Goal: Task Accomplishment & Management: Manage account settings

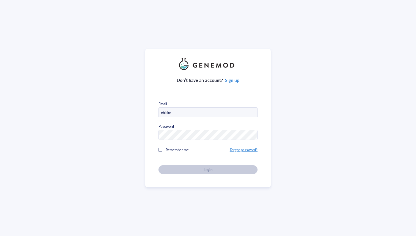
type input "[EMAIL_ADDRESS][DOMAIN_NAME]"
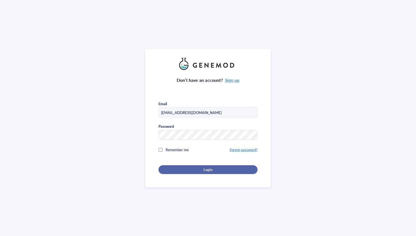
click at [212, 168] on div "Login" at bounding box center [207, 169] width 81 height 5
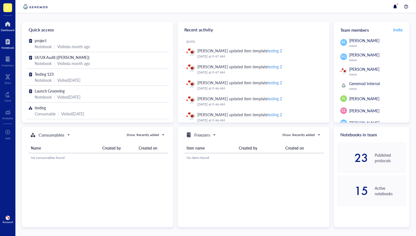
click at [7, 40] on div at bounding box center [7, 41] width 13 height 9
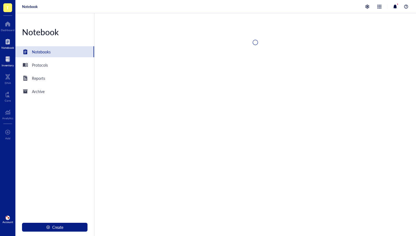
click at [7, 55] on div at bounding box center [8, 59] width 12 height 9
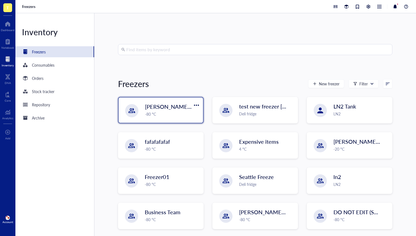
click at [146, 113] on div "-80 °C" at bounding box center [172, 114] width 55 height 6
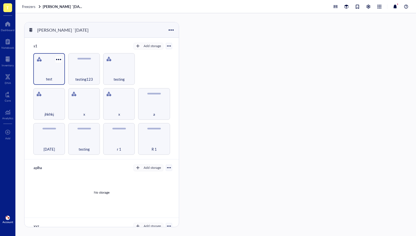
click at [51, 75] on div "test" at bounding box center [49, 76] width 26 height 12
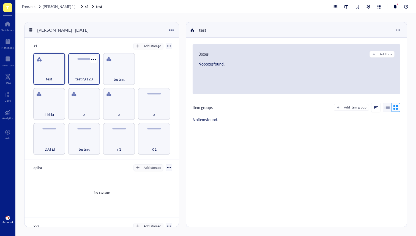
click at [81, 68] on div "testing123" at bounding box center [84, 69] width 32 height 32
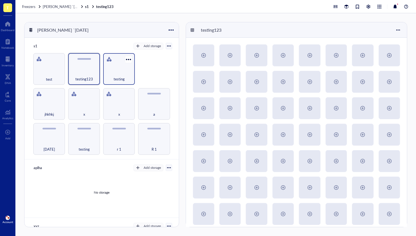
click at [114, 73] on div "testing" at bounding box center [119, 76] width 26 height 12
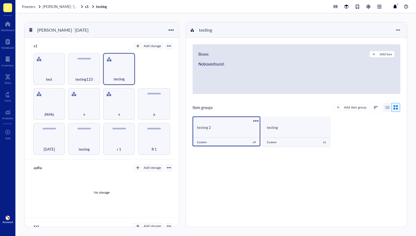
click at [209, 133] on div "testing 2 Custom x 9" at bounding box center [227, 131] width 68 height 30
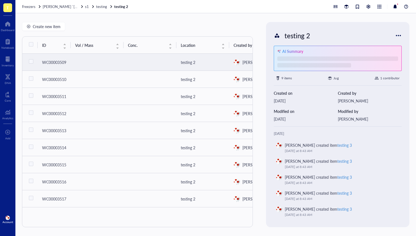
click at [77, 65] on td at bounding box center [97, 62] width 53 height 17
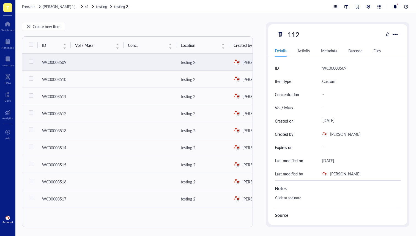
click at [353, 49] on div "Barcode" at bounding box center [355, 51] width 14 height 6
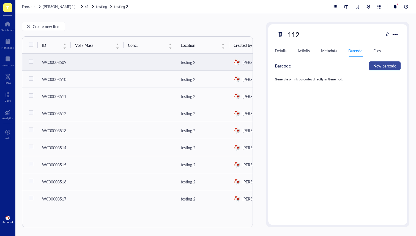
click at [389, 67] on span "New barcode" at bounding box center [385, 66] width 23 height 6
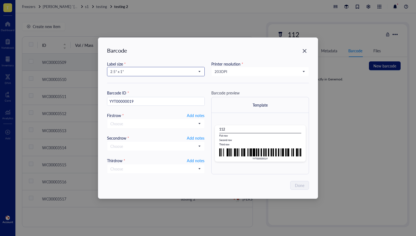
click at [159, 67] on div "2.5” x 1”" at bounding box center [156, 71] width 98 height 9
click at [148, 71] on span "2.5” x 1”" at bounding box center [155, 71] width 90 height 5
click at [136, 112] on div "1” x 0.5”" at bounding box center [155, 116] width 97 height 9
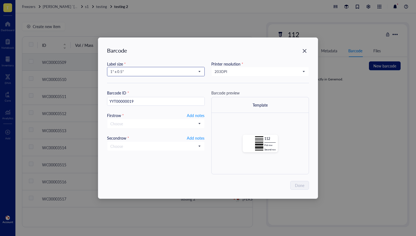
click at [137, 72] on span "1” x 0.5”" at bounding box center [155, 71] width 90 height 5
click at [133, 82] on div "2.5” x 1”" at bounding box center [156, 81] width 91 height 6
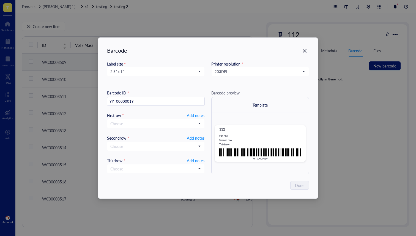
click at [137, 76] on div "Label size * 2.5” x 1” 2.5” x 1” 2.5” x 1” 1.252” x 0.874” 1” x 1” 1” x 0.75” 1…" at bounding box center [208, 72] width 202 height 22
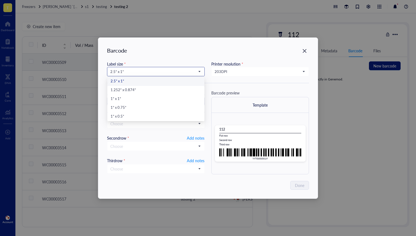
click at [137, 73] on span "2.5” x 1”" at bounding box center [155, 71] width 90 height 5
click at [129, 93] on div "1.252” x 0.874”" at bounding box center [156, 90] width 91 height 6
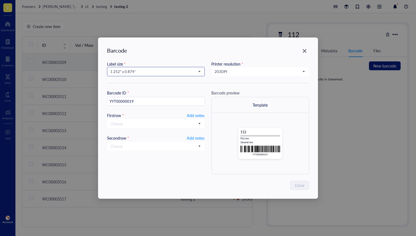
click at [132, 69] on span "1.252” x 0.874”" at bounding box center [155, 71] width 90 height 5
click at [127, 99] on div "1” x 1”" at bounding box center [156, 99] width 91 height 6
click at [137, 69] on span "1” x 1”" at bounding box center [155, 71] width 90 height 5
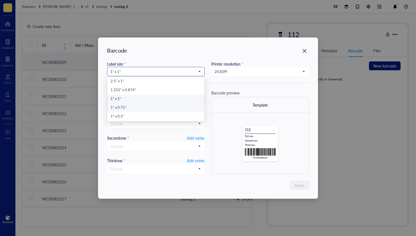
click at [121, 108] on div "1” x 0.75”" at bounding box center [156, 108] width 91 height 6
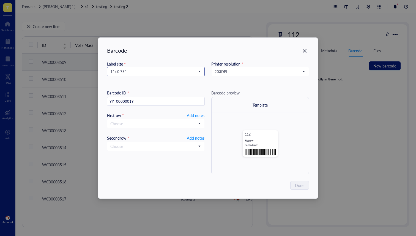
click at [134, 72] on span "1” x 0.75”" at bounding box center [155, 71] width 90 height 5
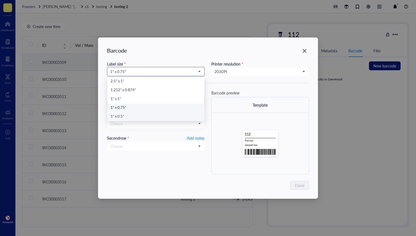
click at [125, 116] on div "1” x 0.5”" at bounding box center [156, 117] width 91 height 6
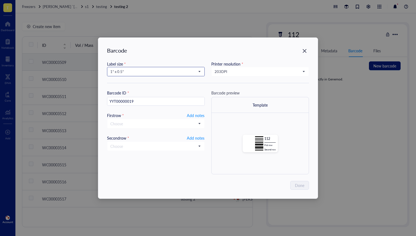
click at [134, 71] on span "1” x 0.5”" at bounding box center [155, 71] width 90 height 5
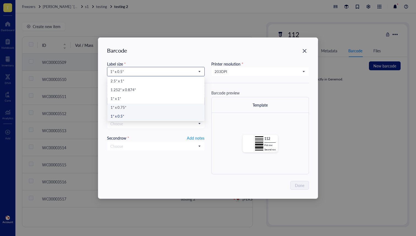
click at [129, 104] on div "1” x 0.75”" at bounding box center [155, 107] width 97 height 9
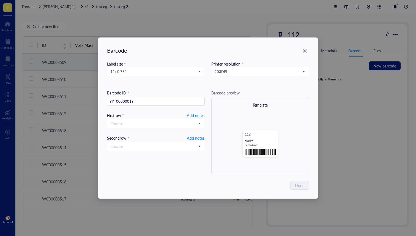
click at [166, 77] on div "Label size * 1” x 0.75” 2.5” x 1” 1.252” x 0.874” 1” x 1” 1” x 0.75” 1” x 0.5” …" at bounding box center [208, 72] width 202 height 22
click at [165, 73] on span "1” x 0.75”" at bounding box center [155, 71] width 90 height 5
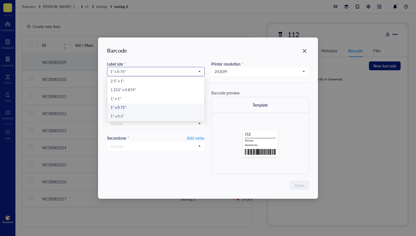
click at [131, 116] on div "1” x 0.5”" at bounding box center [156, 117] width 91 height 6
type input "YYT00000019"
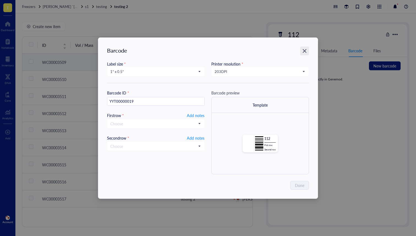
click at [305, 48] on div "Close" at bounding box center [304, 51] width 9 height 9
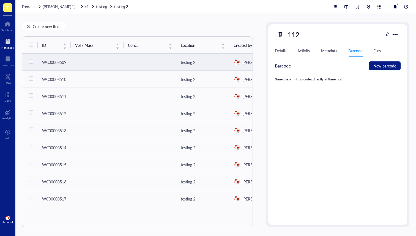
click at [11, 41] on div at bounding box center [7, 41] width 13 height 9
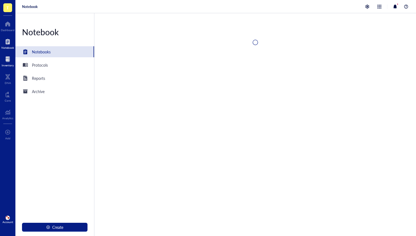
click at [4, 62] on div at bounding box center [8, 59] width 12 height 9
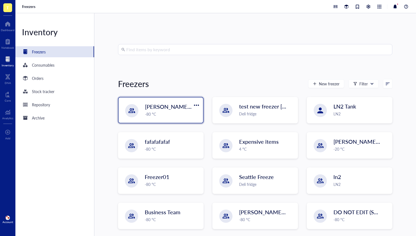
click at [145, 115] on div "[PERSON_NAME] `[DATE] -80 °C" at bounding box center [161, 109] width 84 height 25
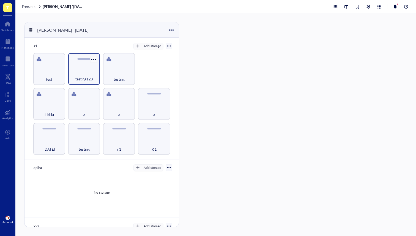
click at [93, 56] on div at bounding box center [94, 59] width 8 height 8
click at [108, 70] on div "Move to" at bounding box center [105, 69] width 13 height 5
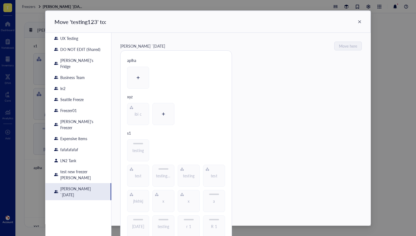
click at [358, 21] on icon at bounding box center [359, 21] width 3 height 3
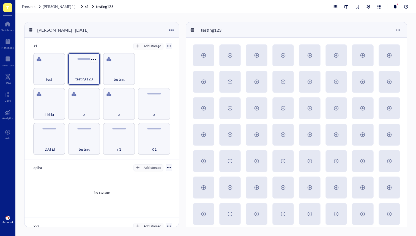
click at [92, 59] on div at bounding box center [94, 59] width 8 height 8
click at [106, 71] on div "Move to" at bounding box center [105, 69] width 13 height 5
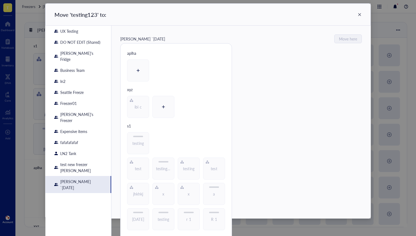
scroll to position [15, 0]
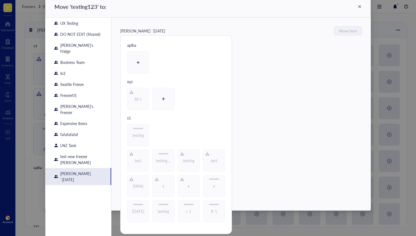
click at [358, 7] on icon at bounding box center [360, 7] width 4 height 4
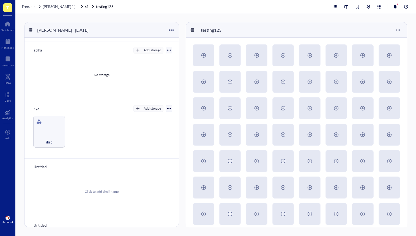
scroll to position [124, 0]
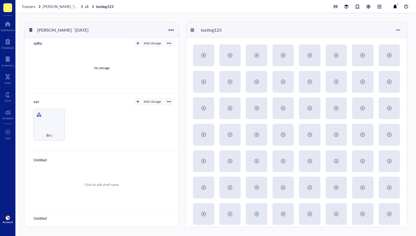
click at [38, 156] on div "Untitled" at bounding box center [47, 160] width 33 height 8
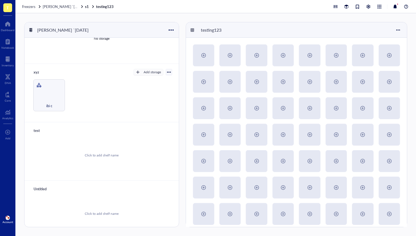
scroll to position [156, 0]
type input "test"
click at [43, 181] on div "Untitled Click to add shelf name" at bounding box center [101, 208] width 154 height 58
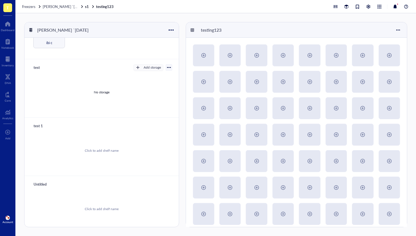
scroll to position [218, 0]
type input "test 1"
click at [38, 181] on div "Untitled" at bounding box center [47, 183] width 33 height 8
type input "test 3"
click at [86, 189] on div "Click to add shelf name" at bounding box center [101, 208] width 141 height 42
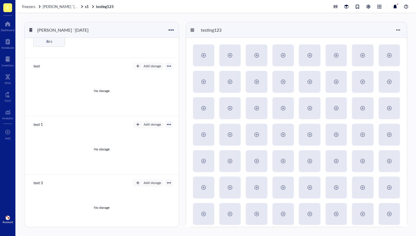
scroll to position [0, 0]
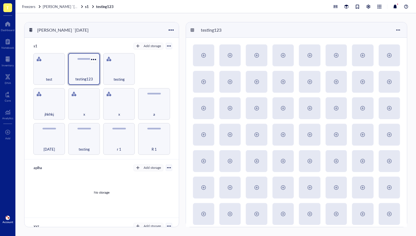
click at [94, 58] on div at bounding box center [94, 59] width 8 height 8
click at [104, 67] on div "Move to" at bounding box center [105, 69] width 13 height 5
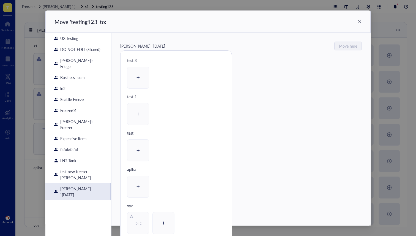
click at [358, 21] on icon at bounding box center [360, 22] width 4 height 4
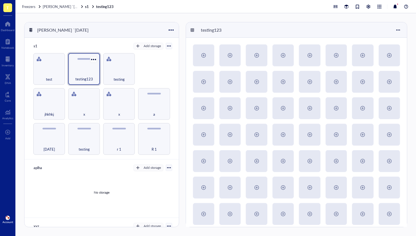
click at [93, 60] on div at bounding box center [94, 59] width 8 height 8
click at [101, 68] on div "Move to" at bounding box center [105, 69] width 13 height 5
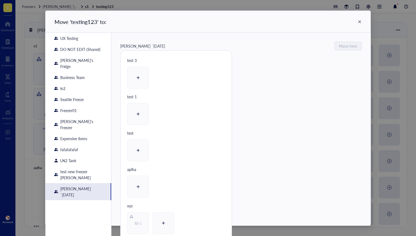
click at [359, 18] on div "Move ' testing123 ' to:" at bounding box center [207, 22] width 325 height 22
click at [359, 19] on div "Move ' testing123 ' to:" at bounding box center [207, 22] width 325 height 22
click at [358, 21] on icon at bounding box center [360, 22] width 4 height 4
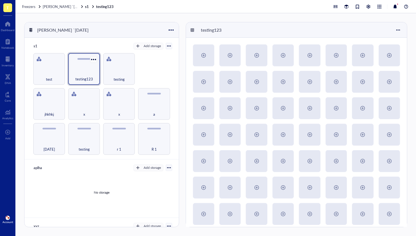
click at [90, 59] on div at bounding box center [94, 59] width 8 height 8
click at [105, 67] on div "Move to" at bounding box center [105, 69] width 13 height 5
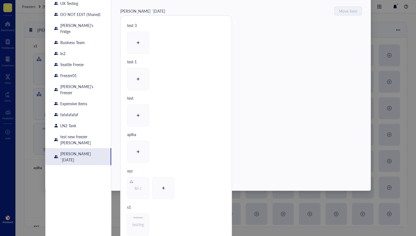
scroll to position [14, 0]
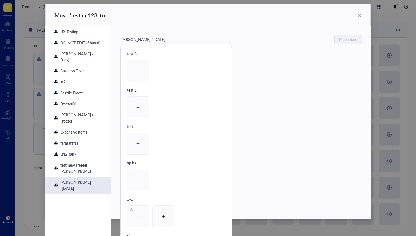
click at [361, 16] on div "Move ' testing123 ' to:" at bounding box center [207, 15] width 325 height 22
click at [358, 16] on icon at bounding box center [360, 15] width 4 height 4
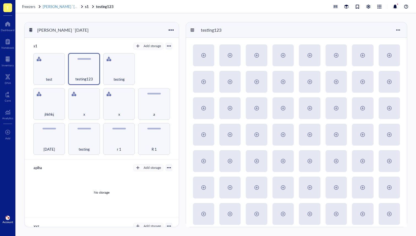
click at [63, 5] on span "[PERSON_NAME] `[DATE]" at bounding box center [64, 6] width 42 height 5
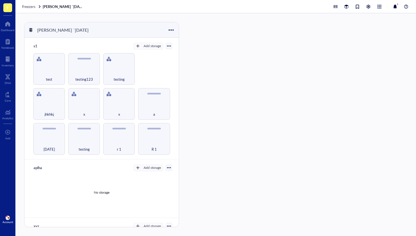
click at [32, 5] on span "Freezers" at bounding box center [28, 6] width 13 height 5
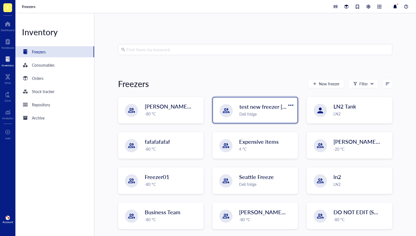
click at [236, 103] on div "test new freezer [PERSON_NAME]" at bounding box center [255, 109] width 84 height 25
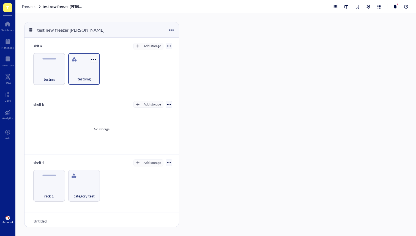
click at [92, 60] on div at bounding box center [94, 59] width 8 height 8
click at [115, 69] on div "Move to" at bounding box center [111, 69] width 37 height 5
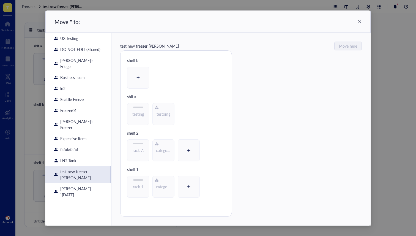
click at [358, 21] on icon at bounding box center [360, 22] width 4 height 4
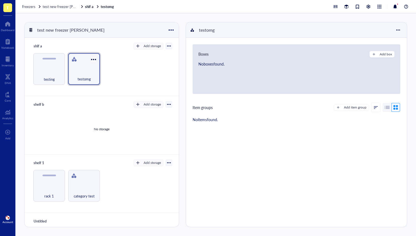
click at [92, 60] on div at bounding box center [94, 59] width 8 height 8
click at [105, 69] on div "Move to" at bounding box center [105, 69] width 13 height 5
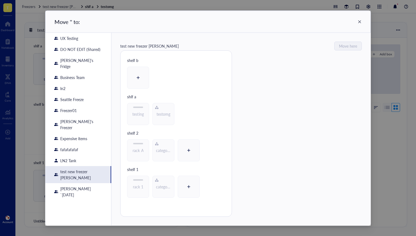
click at [358, 21] on div "Move ' ' to:" at bounding box center [207, 22] width 325 height 22
click at [359, 20] on icon at bounding box center [360, 22] width 4 height 4
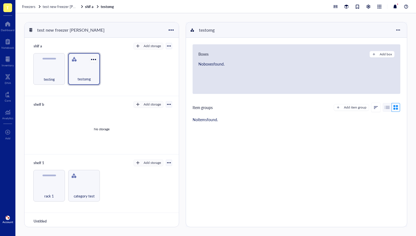
click at [90, 61] on div at bounding box center [94, 59] width 8 height 8
click at [148, 47] on div "Add storage" at bounding box center [152, 45] width 17 height 5
click at [56, 59] on div at bounding box center [58, 59] width 8 height 8
click at [68, 70] on div "Move to" at bounding box center [71, 69] width 13 height 5
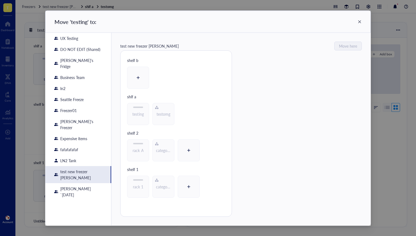
click at [359, 21] on icon at bounding box center [360, 22] width 4 height 4
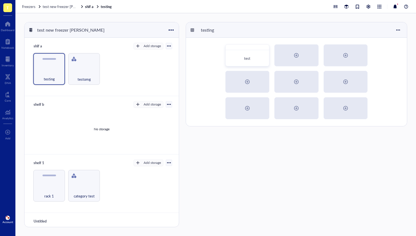
click at [147, 50] on div "shlf a Add storage Rack Category testing testomg" at bounding box center [101, 67] width 154 height 58
click at [146, 48] on div "Add storage" at bounding box center [152, 45] width 17 height 5
click at [110, 52] on div "shlf a Add storage Rack Category testing testomg" at bounding box center [101, 67] width 154 height 58
